Goal: Task Accomplishment & Management: Manage account settings

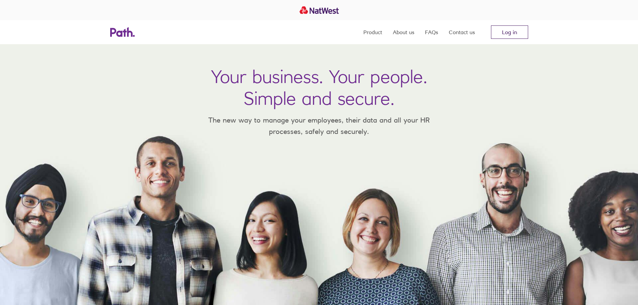
click at [507, 28] on link "Log in" at bounding box center [509, 31] width 37 height 13
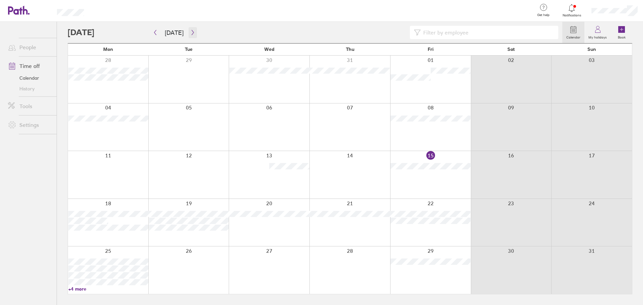
click at [190, 34] on icon "button" at bounding box center [192, 32] width 5 height 5
click at [100, 77] on div at bounding box center [108, 80] width 80 height 48
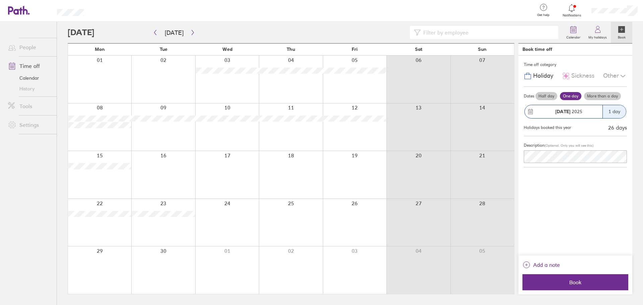
click at [114, 84] on div at bounding box center [99, 80] width 63 height 48
click at [154, 35] on icon "button" at bounding box center [155, 32] width 5 height 5
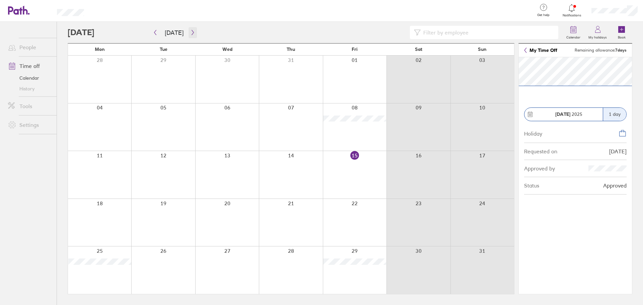
click at [190, 33] on icon "button" at bounding box center [192, 32] width 5 height 5
click at [90, 80] on div at bounding box center [99, 80] width 63 height 48
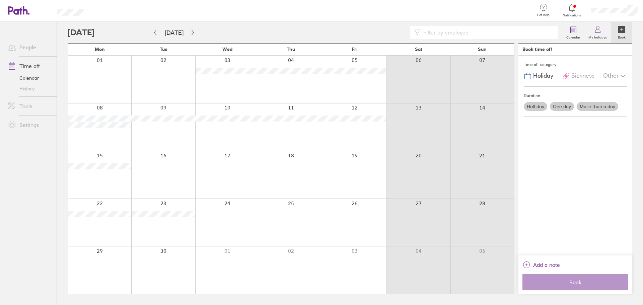
click at [104, 88] on div at bounding box center [99, 80] width 63 height 48
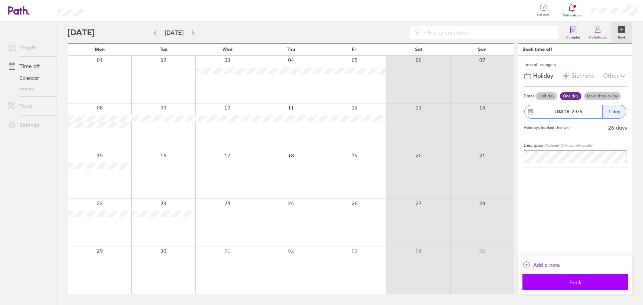
click at [574, 280] on span "Book" at bounding box center [575, 282] width 96 height 6
